Goal: Transaction & Acquisition: Purchase product/service

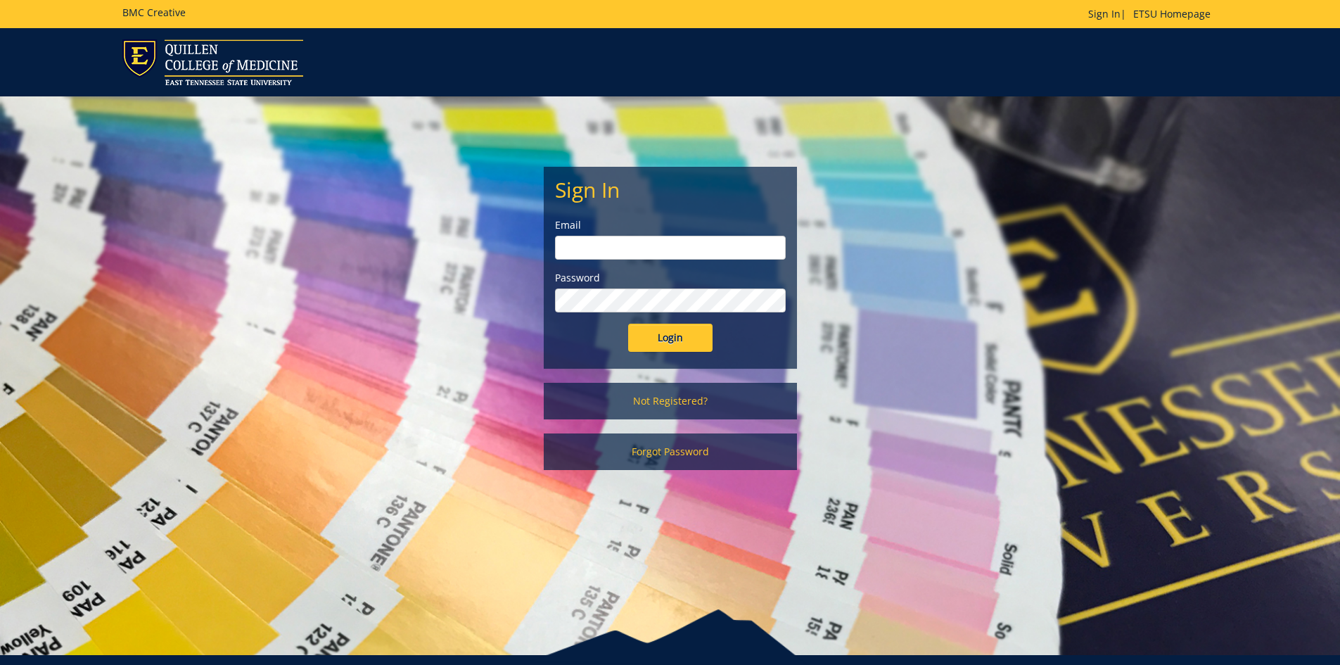
type input "suiterv@etsu.edu"
click at [679, 338] on input "Login" at bounding box center [670, 338] width 84 height 28
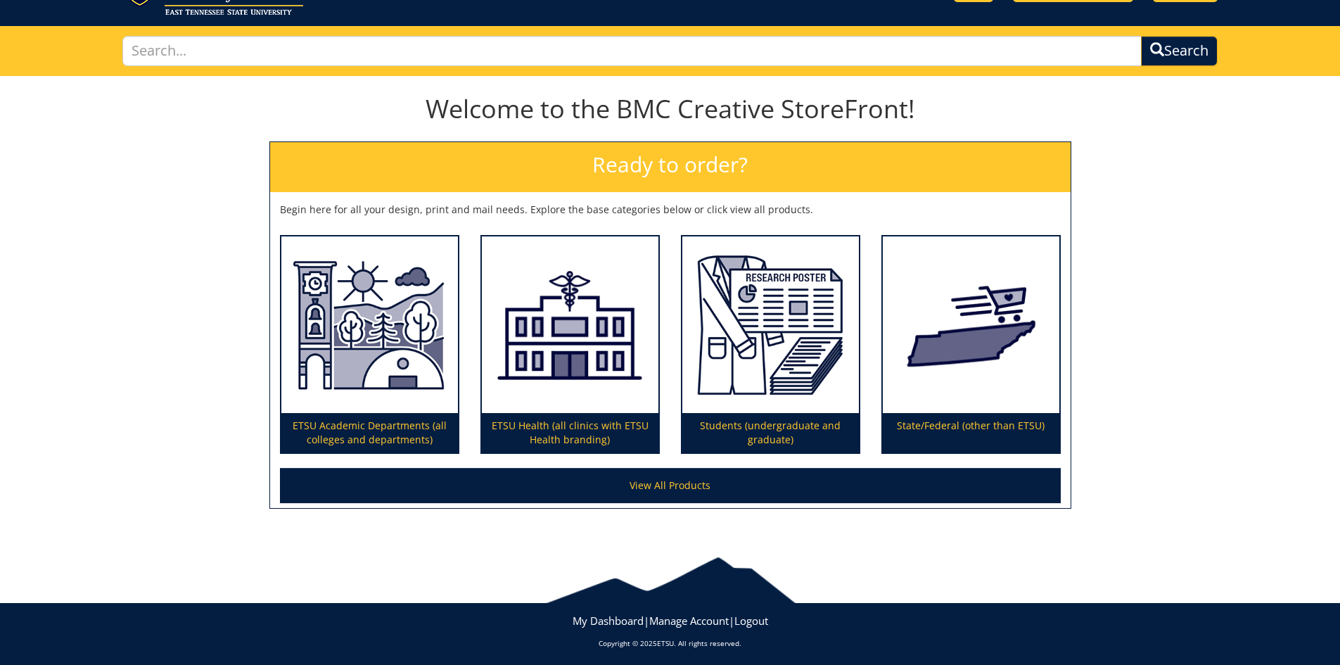
scroll to position [75, 0]
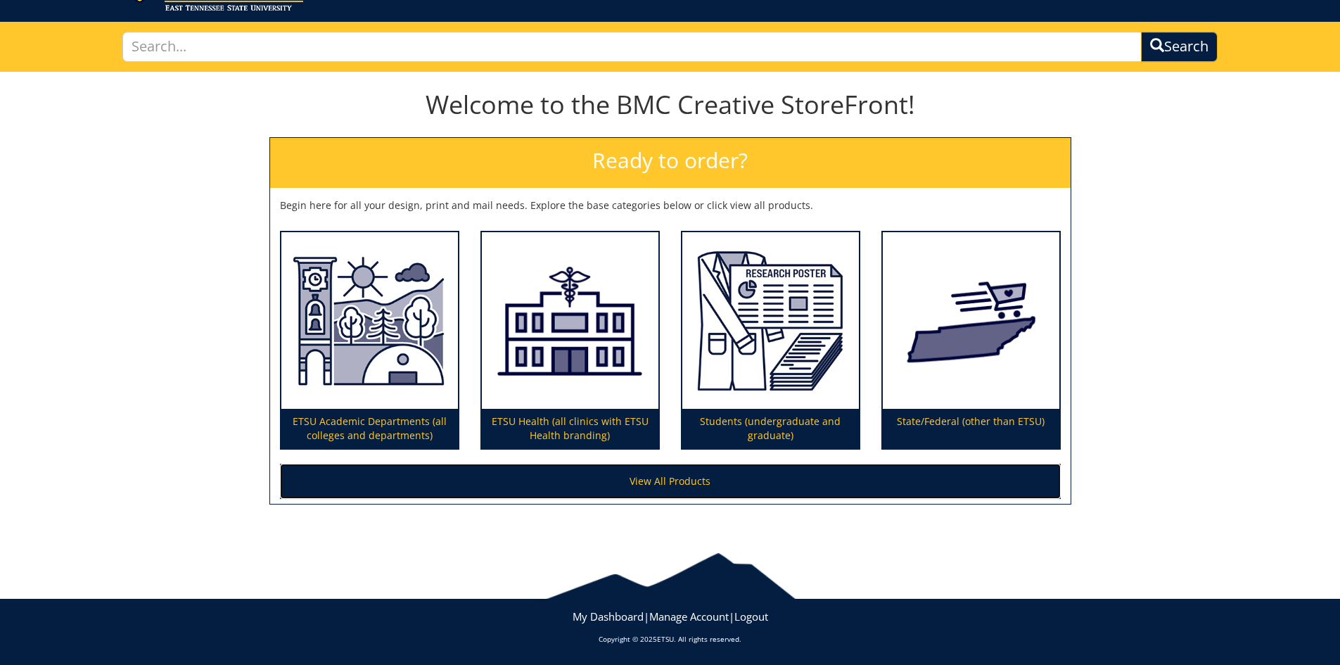
click at [683, 490] on link "View All Products" at bounding box center [670, 481] width 781 height 35
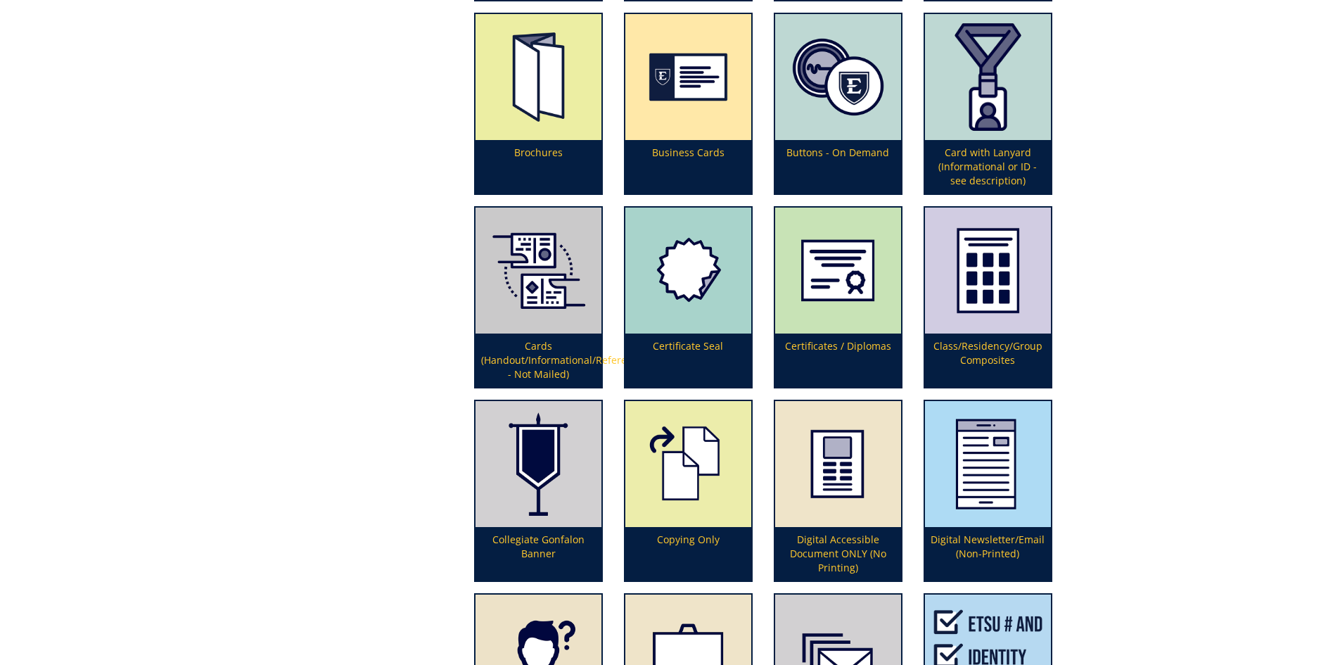
scroll to position [985, 0]
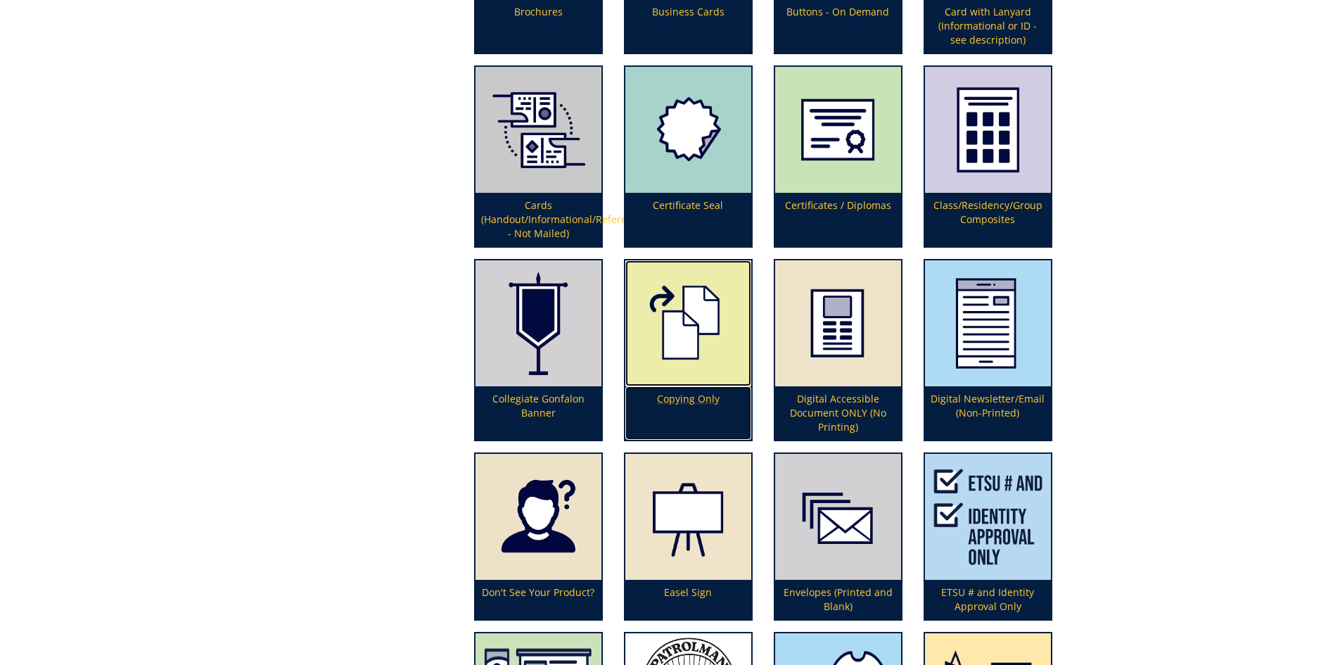
click at [694, 376] on img at bounding box center [688, 323] width 126 height 126
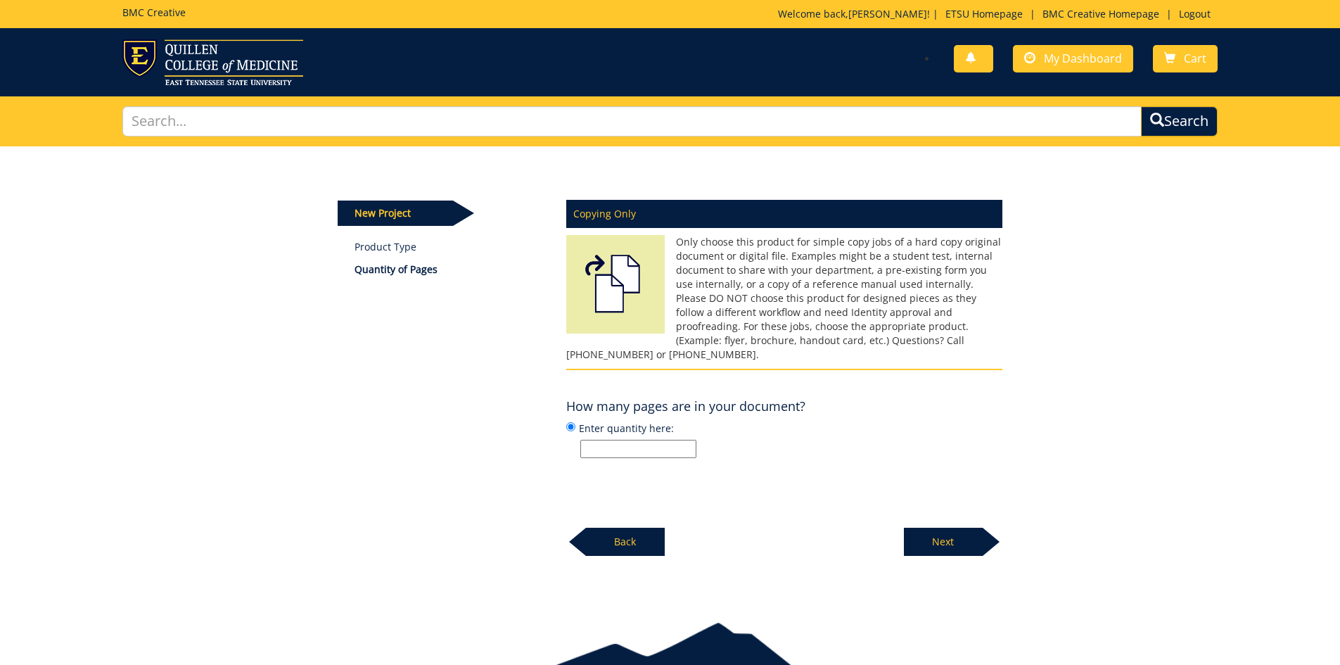
click at [402, 277] on div "New Project Product Type Quantity of Pages" at bounding box center [441, 237] width 229 height 92
click at [400, 271] on p "Quantity of Pages" at bounding box center [450, 269] width 191 height 14
click at [684, 440] on input "Enter quantity here:" at bounding box center [638, 449] width 116 height 18
click at [899, 262] on p "Only choose this product for simple copy jobs of a hard copy original document …" at bounding box center [784, 298] width 436 height 127
